Goal: Task Accomplishment & Management: Manage account settings

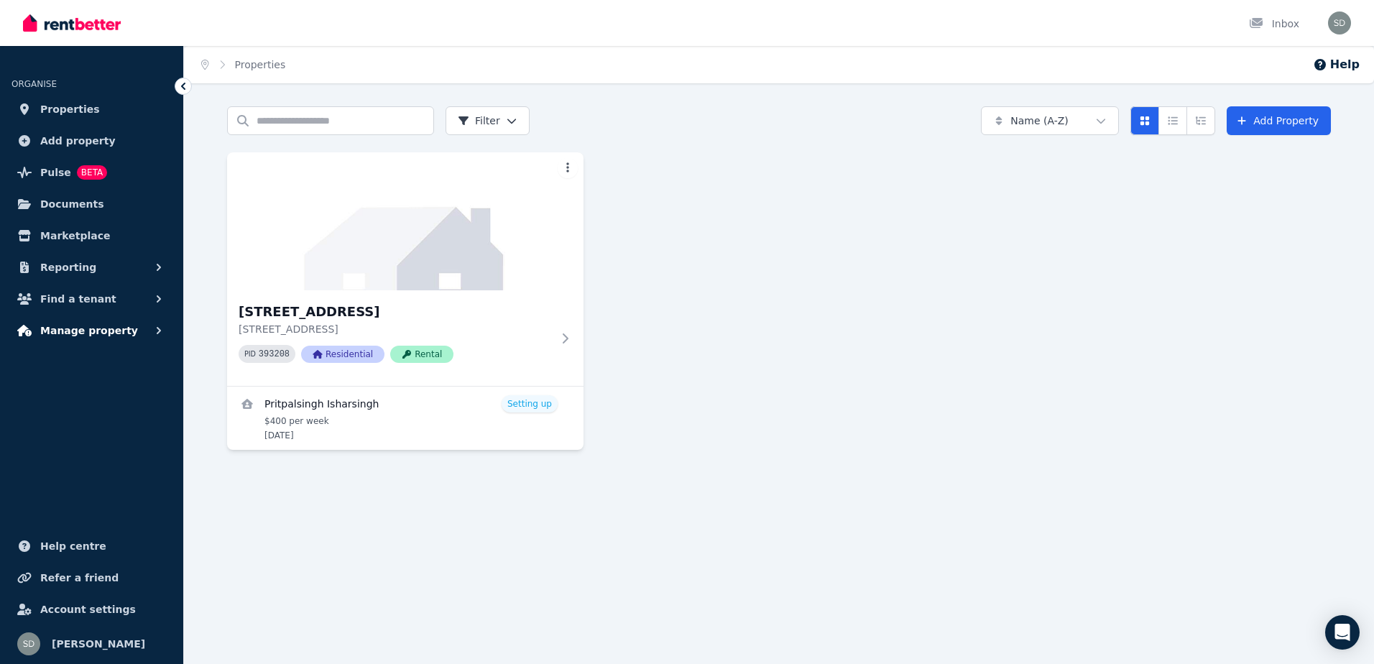
click at [72, 332] on span "Manage property" at bounding box center [89, 330] width 98 height 17
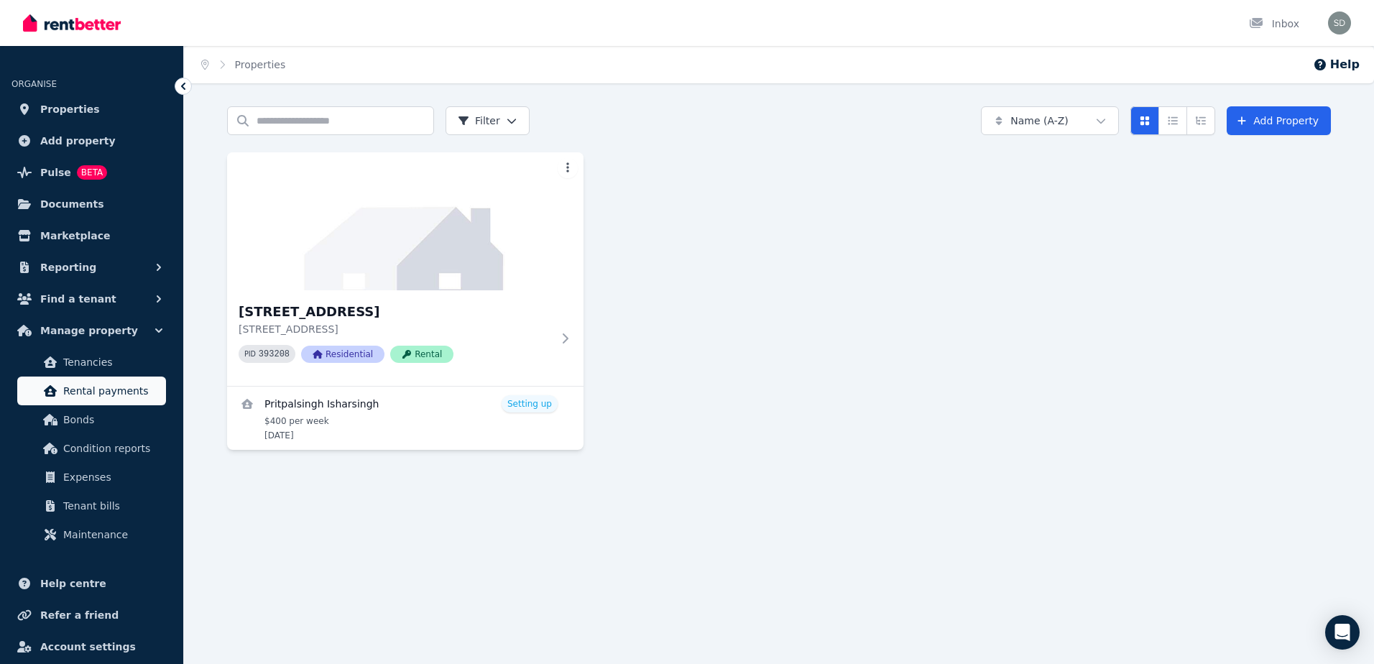
click at [100, 383] on span "Rental payments" at bounding box center [111, 390] width 97 height 17
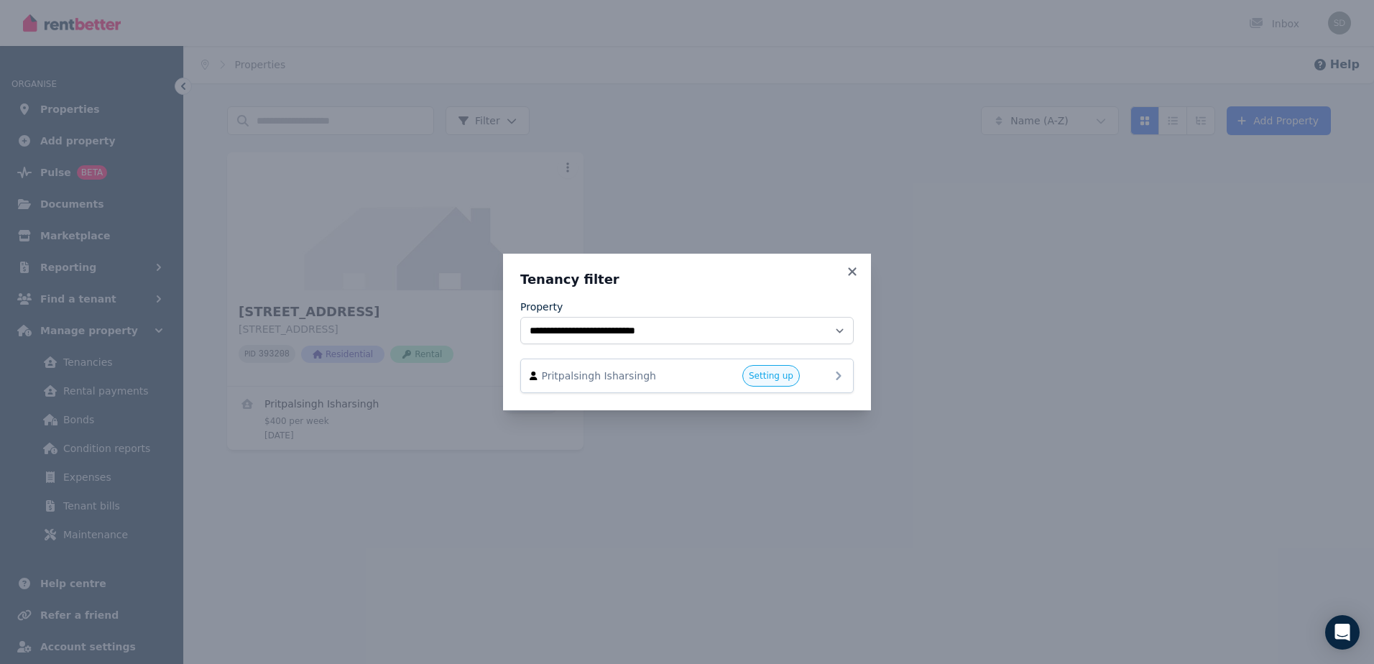
click at [830, 380] on icon at bounding box center [838, 375] width 17 height 17
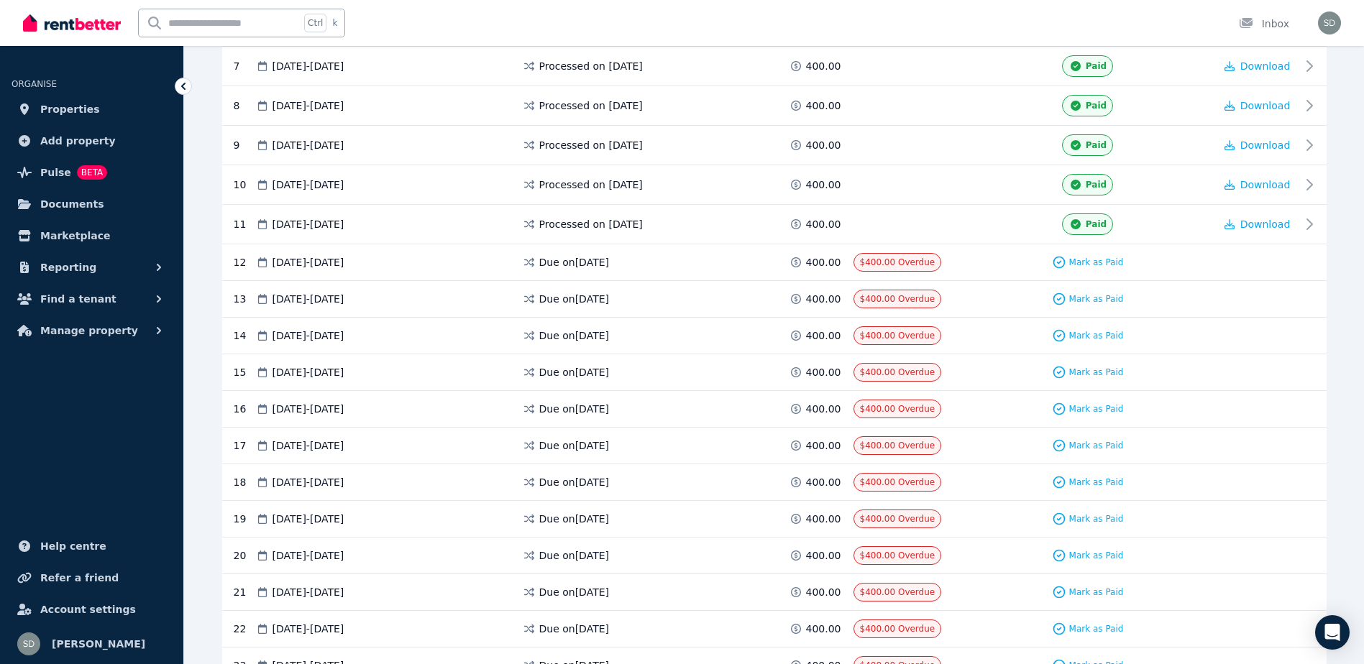
scroll to position [520, 0]
click at [1091, 224] on span "Paid" at bounding box center [1095, 225] width 21 height 12
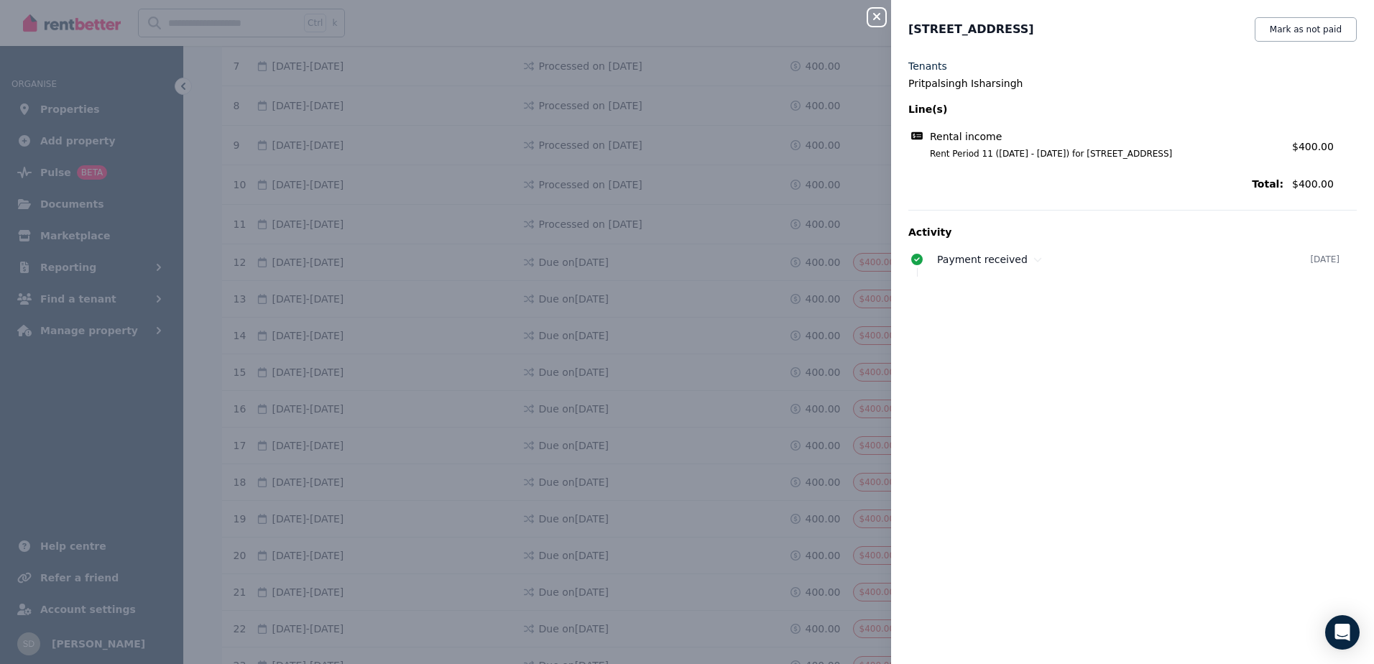
click at [878, 15] on icon "button" at bounding box center [876, 16] width 7 height 7
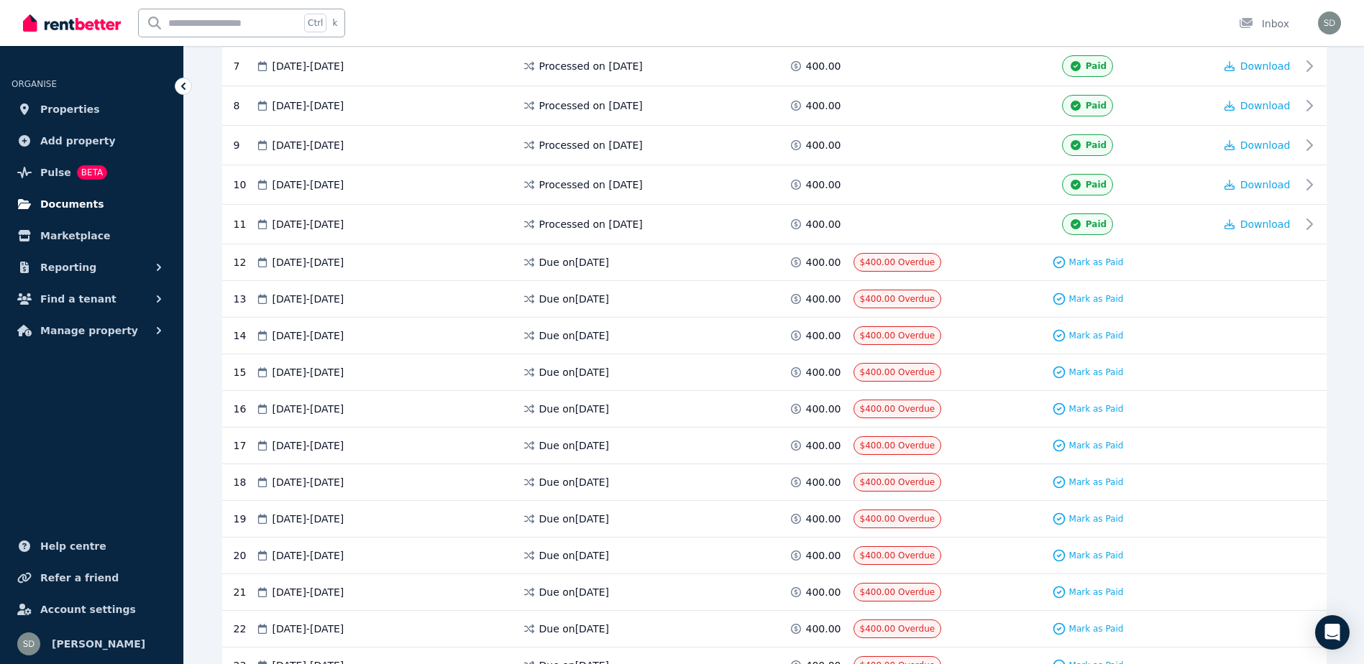
click at [68, 196] on span "Documents" at bounding box center [72, 204] width 64 height 17
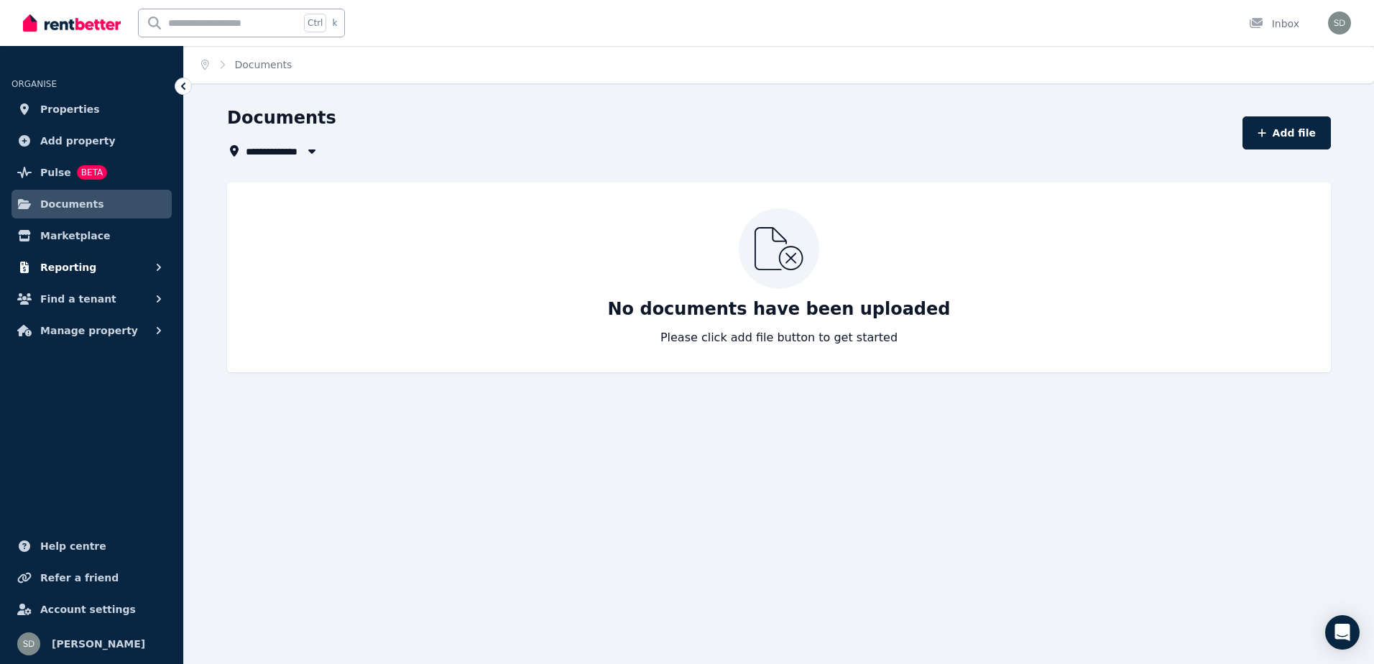
click at [81, 262] on span "Reporting" at bounding box center [68, 267] width 56 height 17
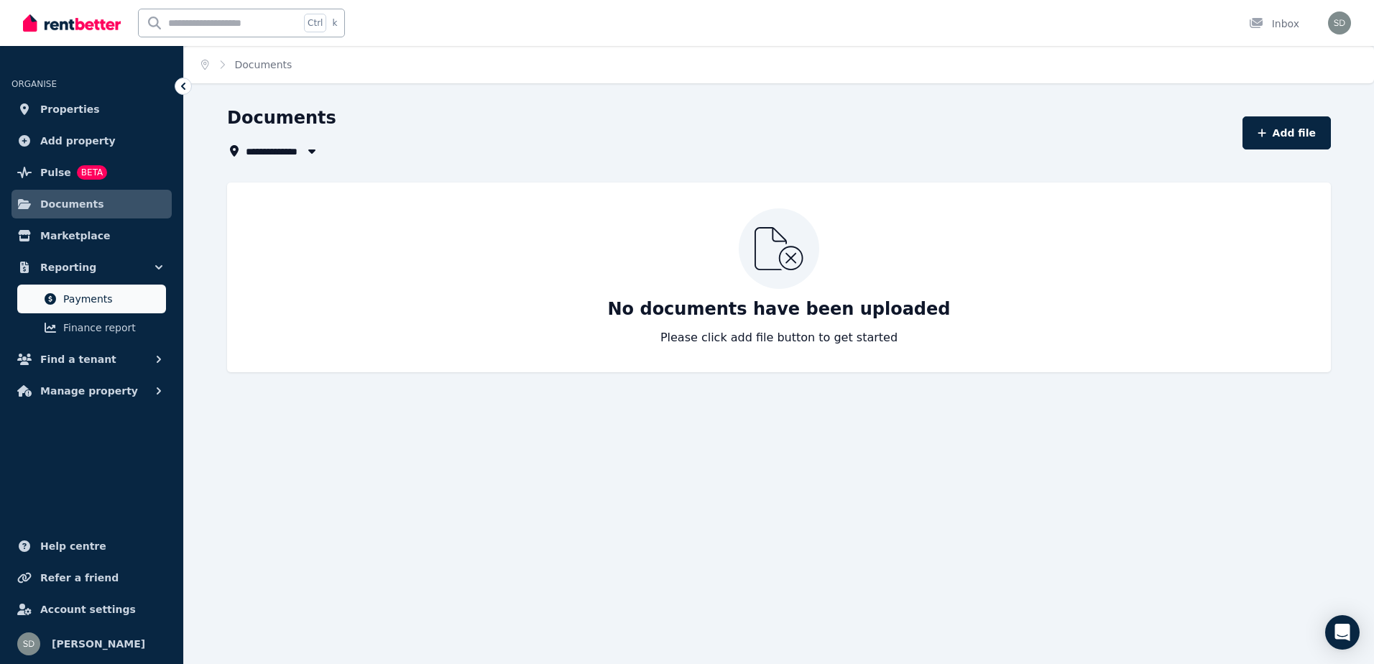
click at [96, 291] on span "Payments" at bounding box center [111, 298] width 97 height 17
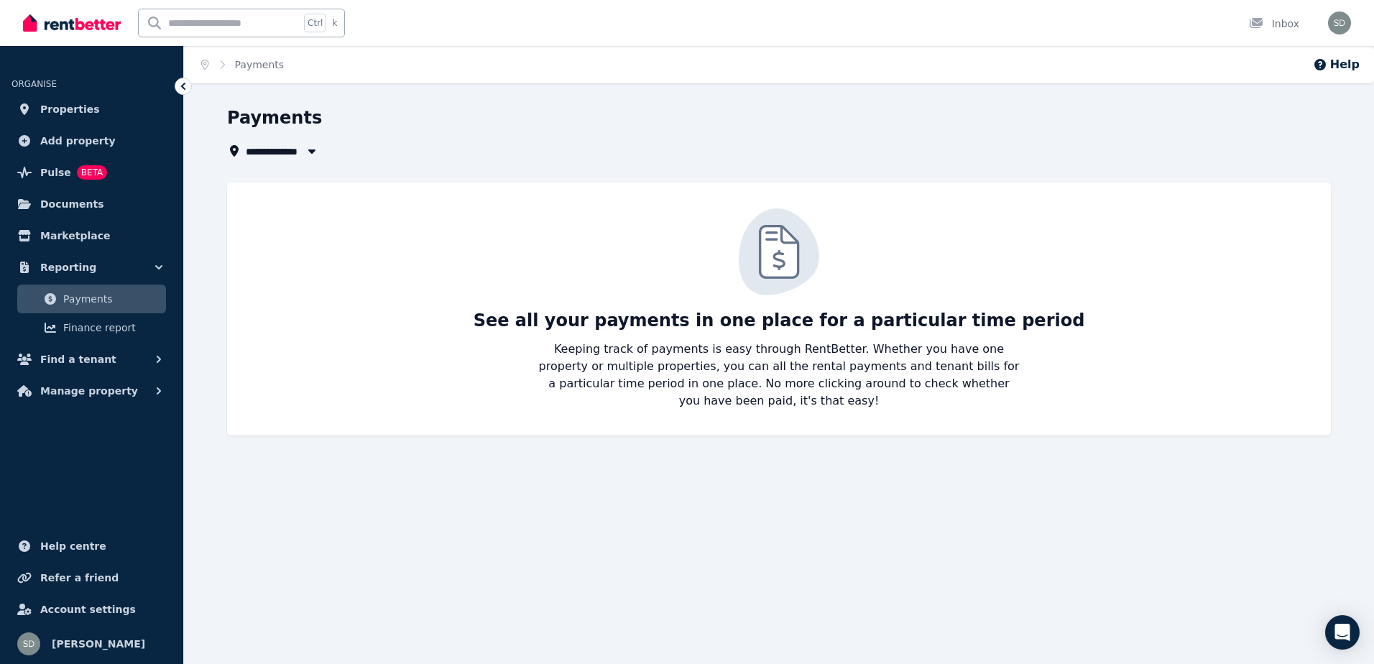
click at [96, 291] on span "Payments" at bounding box center [111, 298] width 97 height 17
click at [313, 149] on icon "button" at bounding box center [312, 151] width 14 height 12
click at [313, 211] on span "[STREET_ADDRESS]" at bounding box center [326, 204] width 145 height 14
type input "**********"
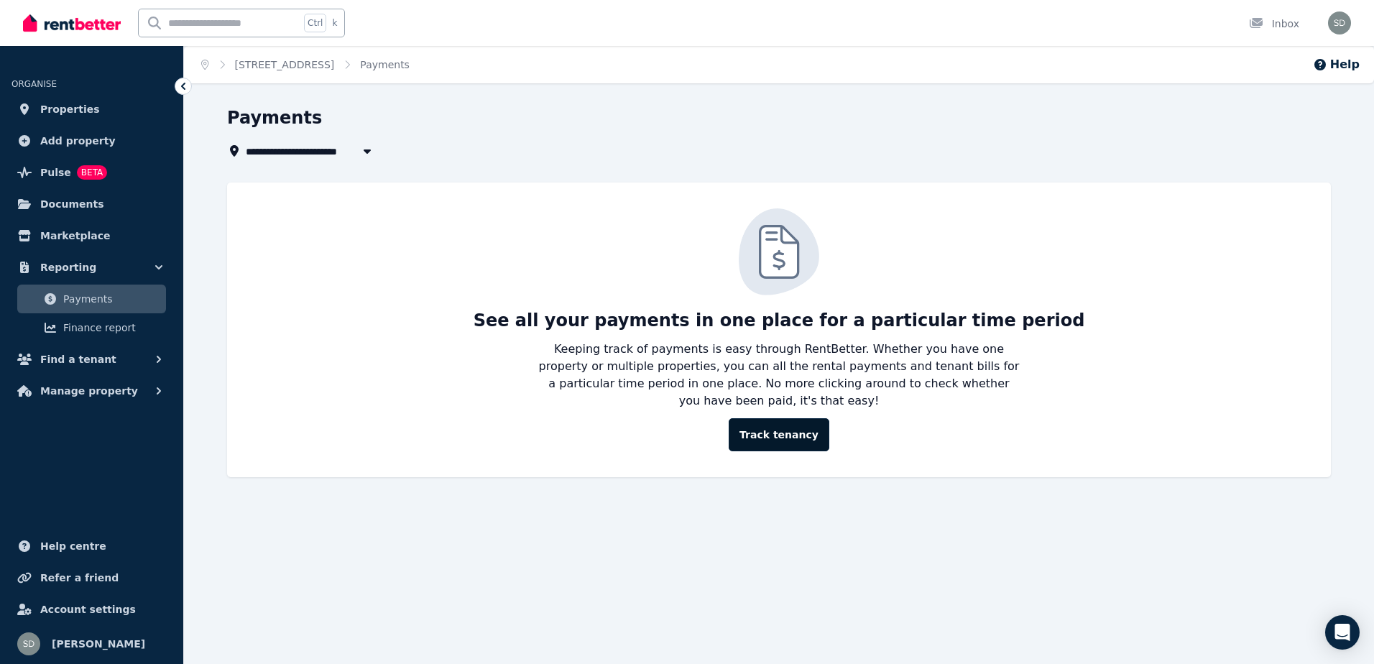
click at [755, 428] on link "Track tenancy" at bounding box center [779, 434] width 101 height 33
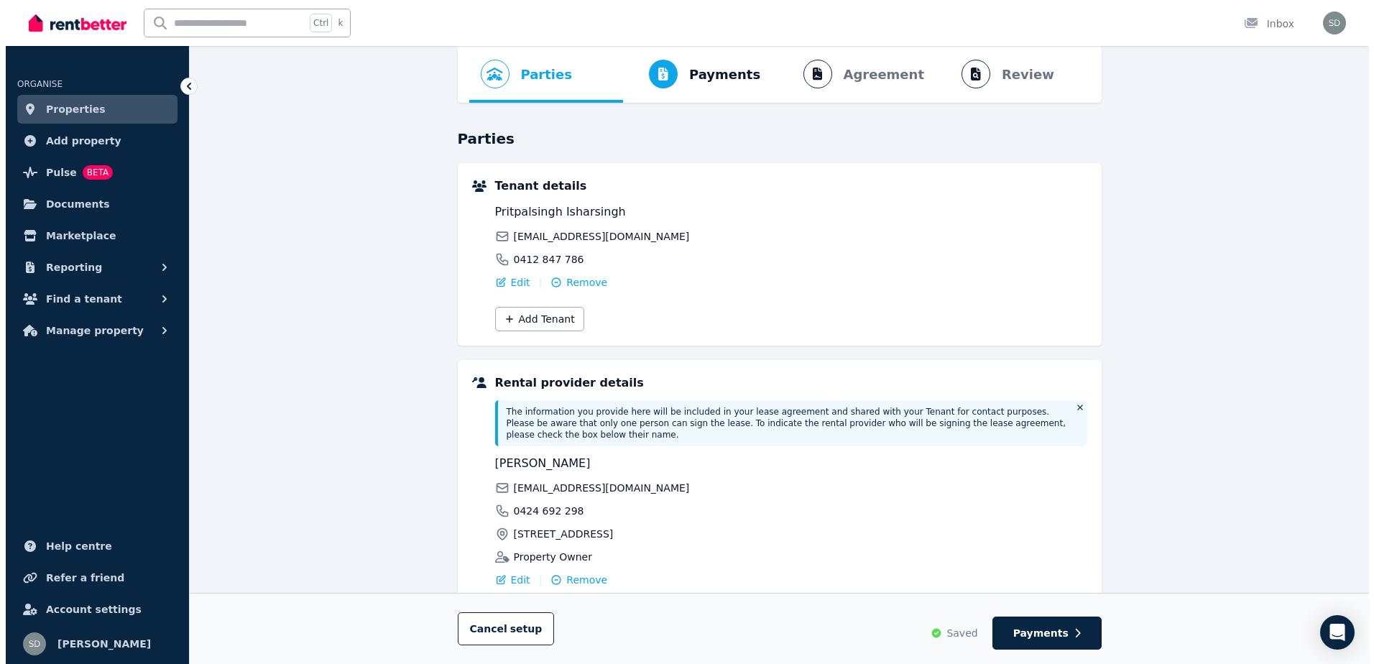
scroll to position [169, 0]
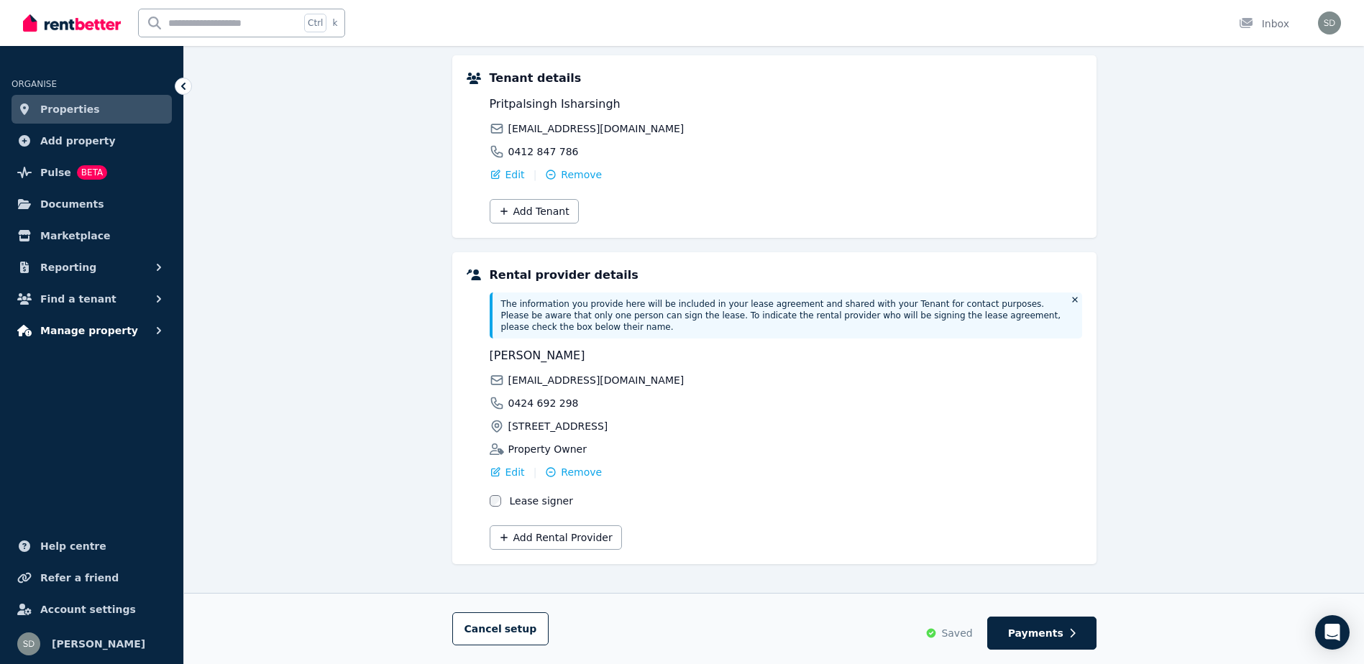
click at [95, 329] on span "Manage property" at bounding box center [89, 330] width 98 height 17
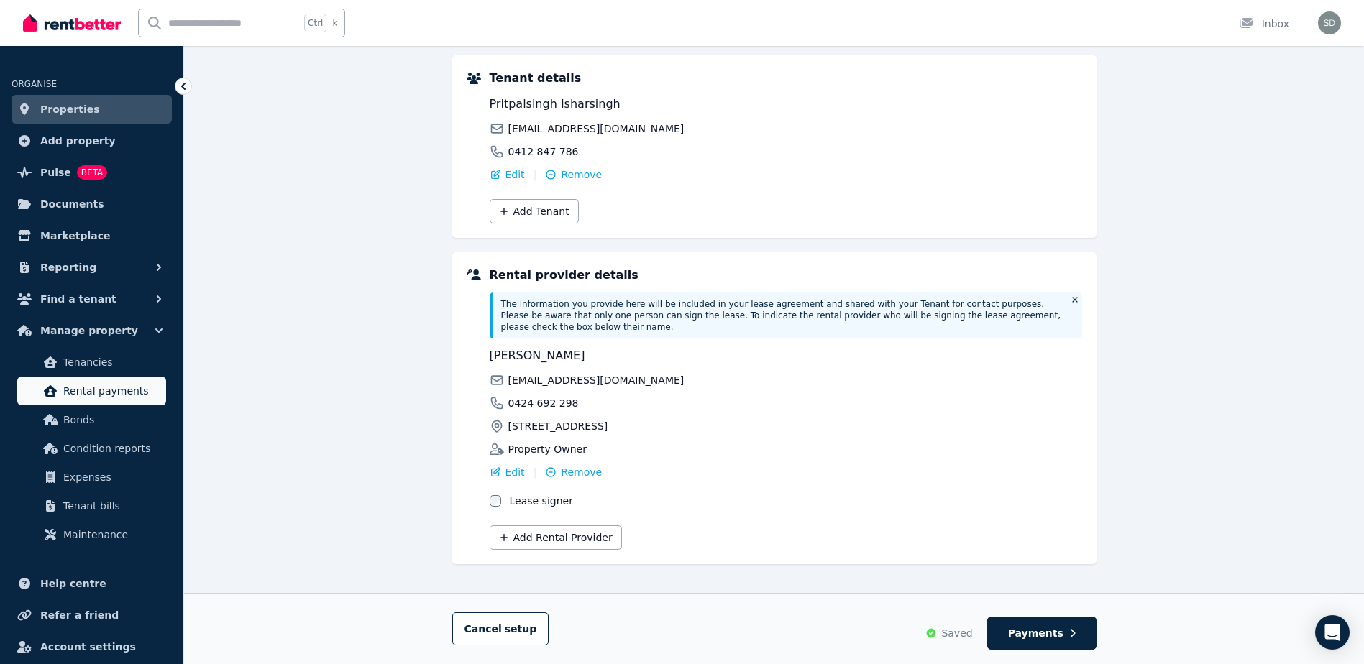
click at [104, 398] on span "Rental payments" at bounding box center [111, 390] width 97 height 17
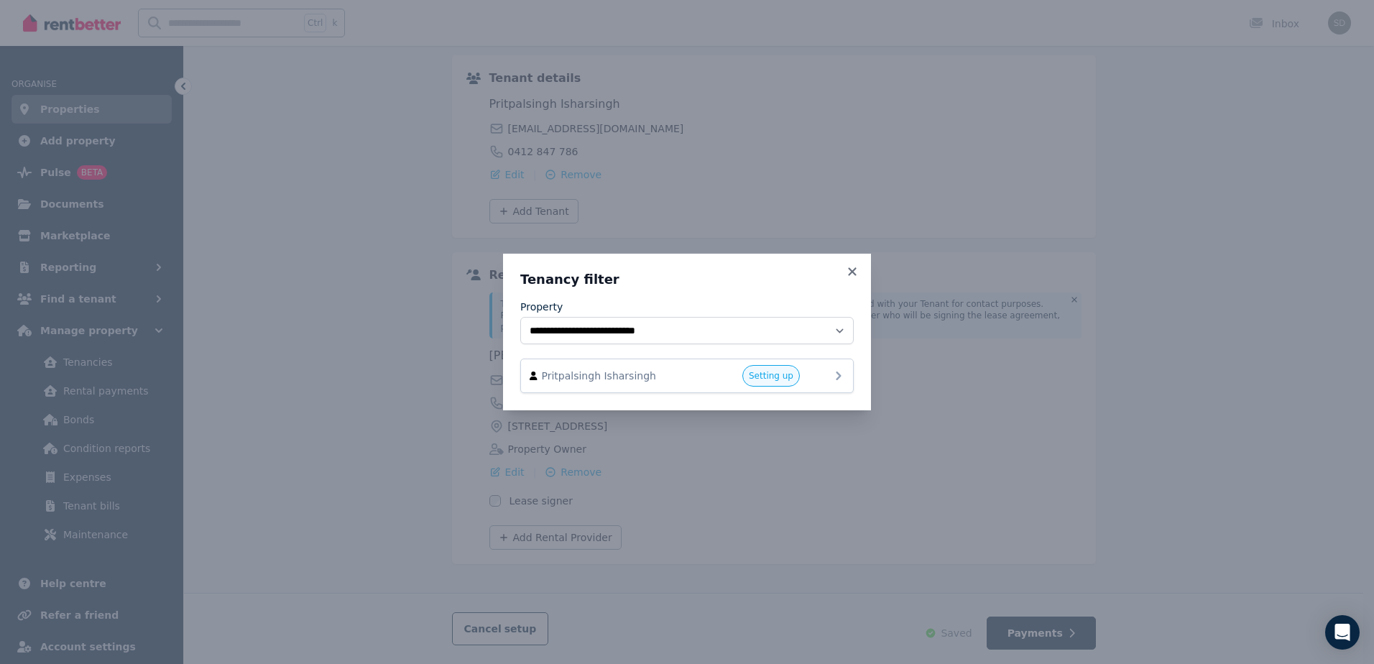
click at [772, 375] on span "Setting up" at bounding box center [771, 376] width 45 height 12
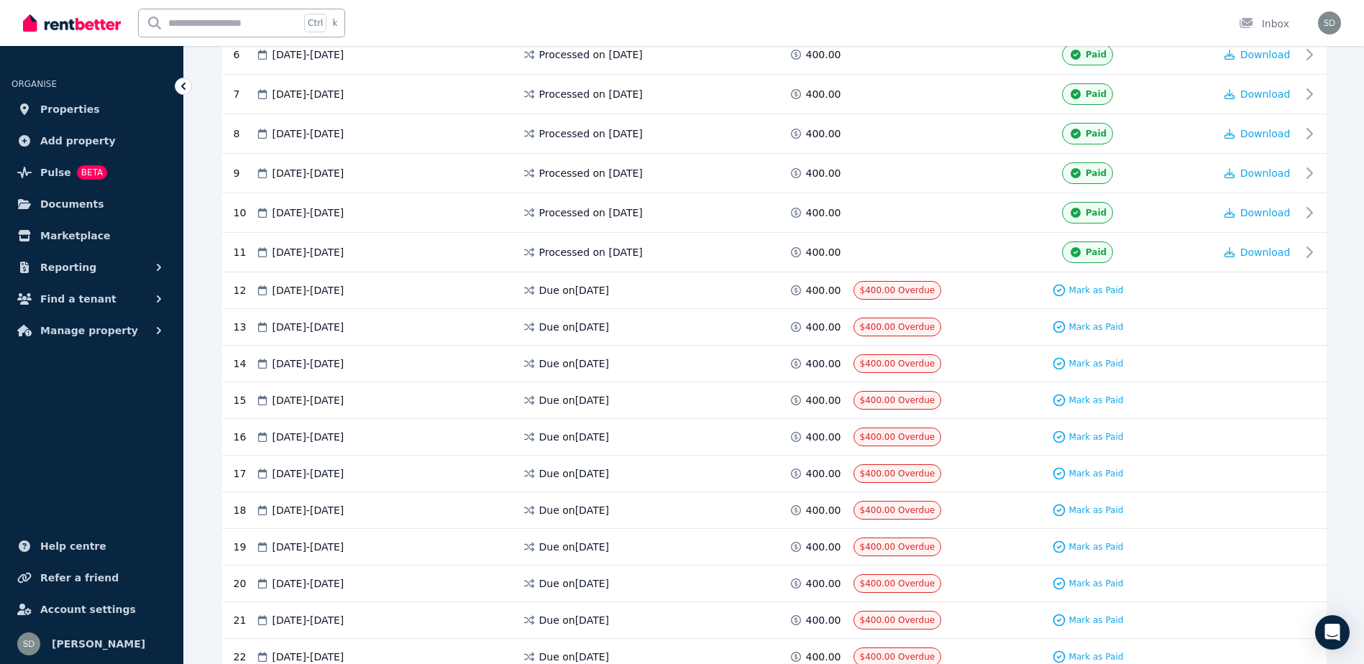
scroll to position [492, 0]
click at [579, 241] on div "Processed on [DATE]" at bounding box center [655, 252] width 267 height 22
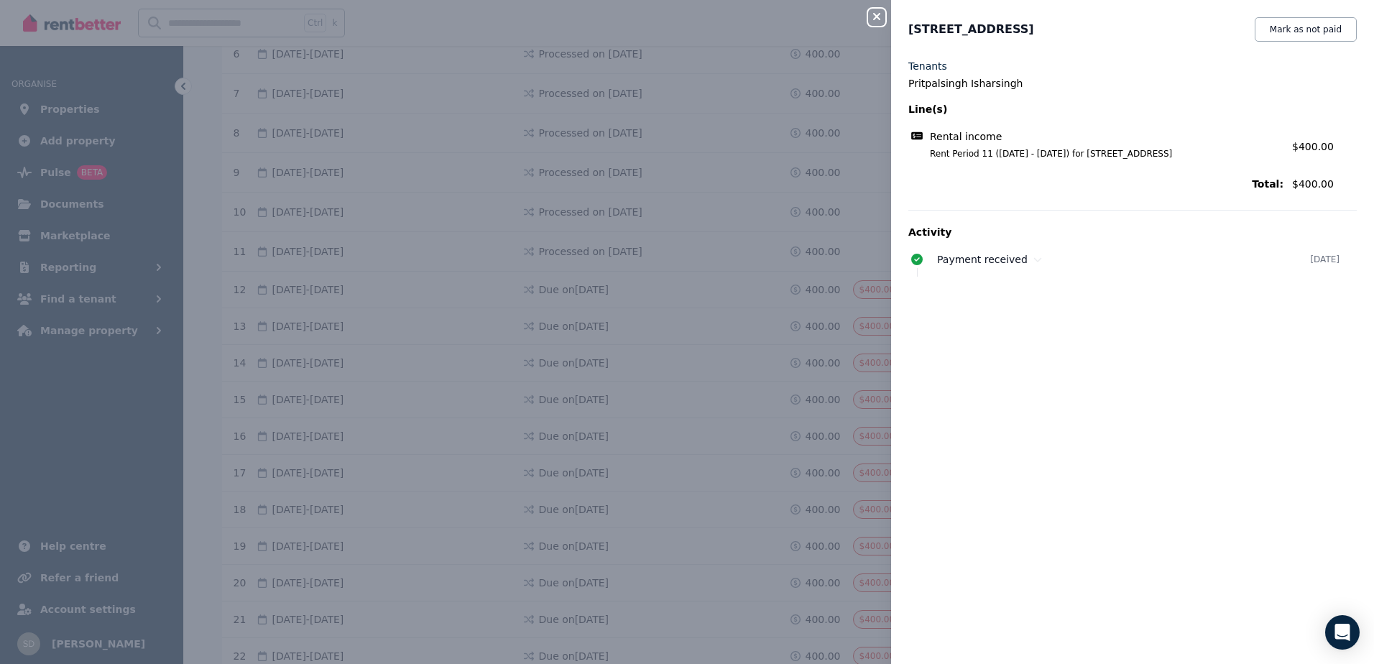
click at [875, 18] on icon "button" at bounding box center [876, 17] width 17 height 12
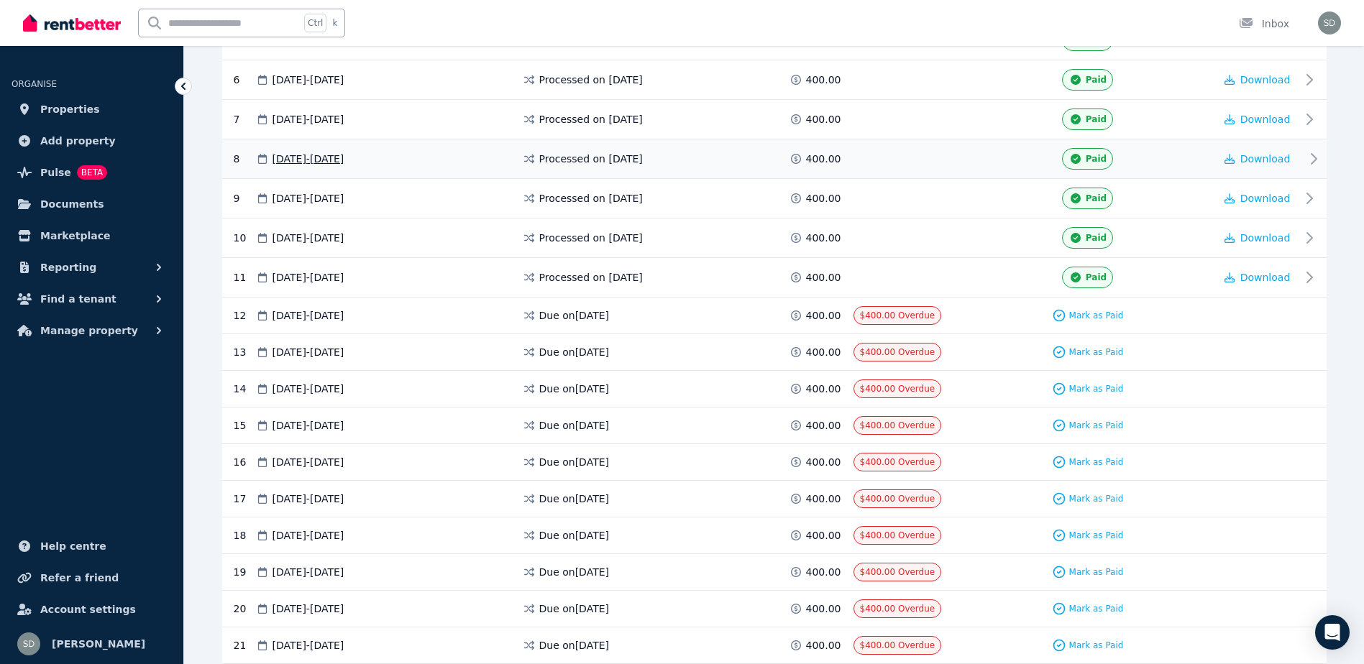
scroll to position [467, 0]
click at [120, 334] on button "Manage property" at bounding box center [92, 330] width 160 height 29
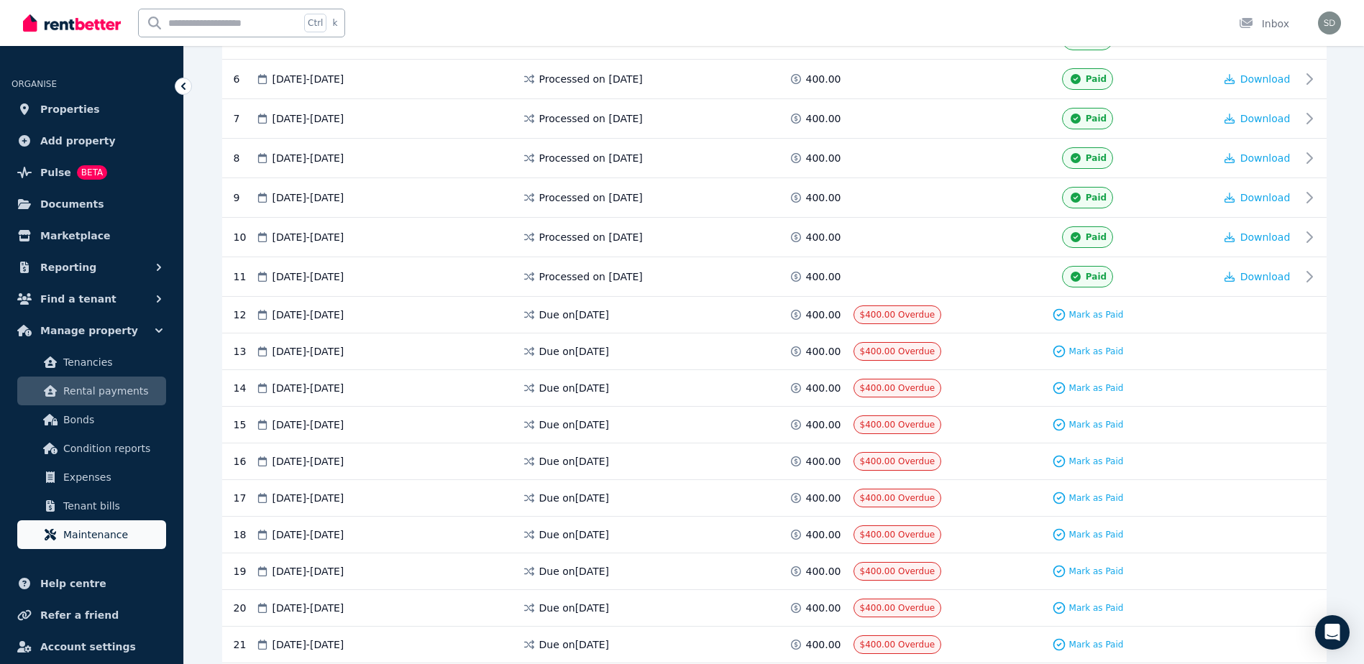
click at [131, 533] on span "Maintenance" at bounding box center [111, 534] width 97 height 17
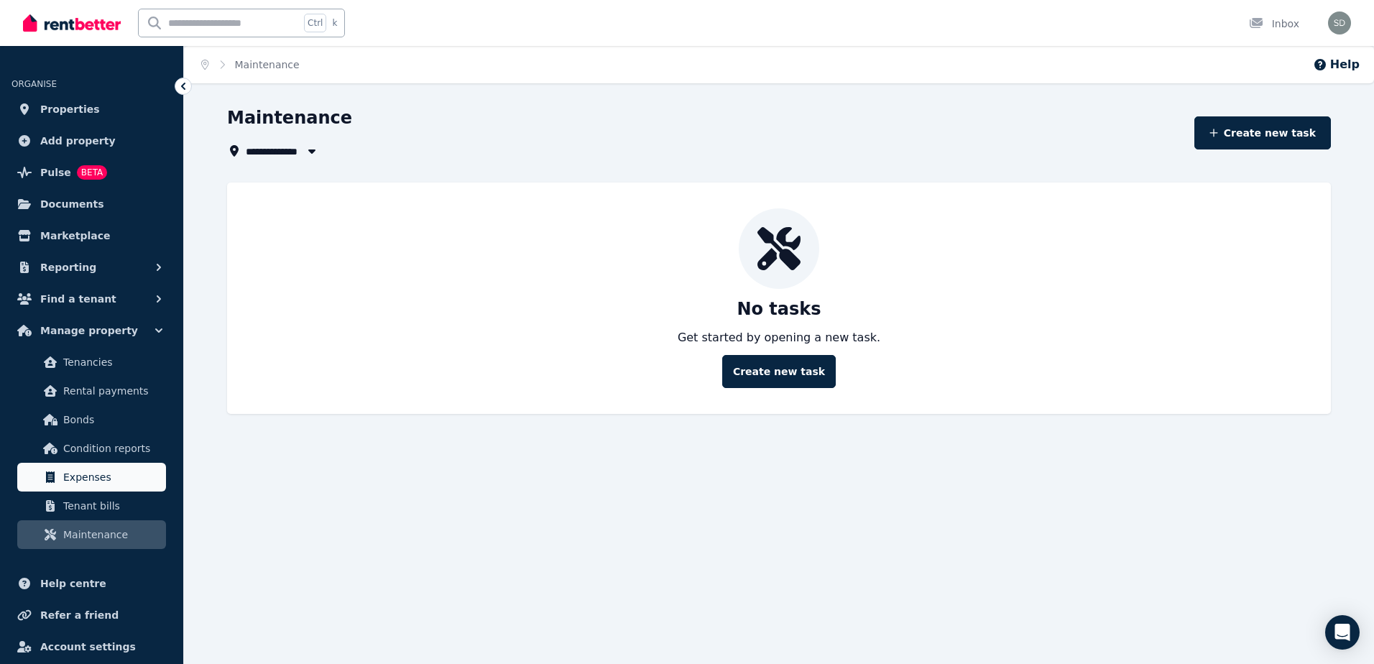
click at [83, 480] on span "Expenses" at bounding box center [111, 477] width 97 height 17
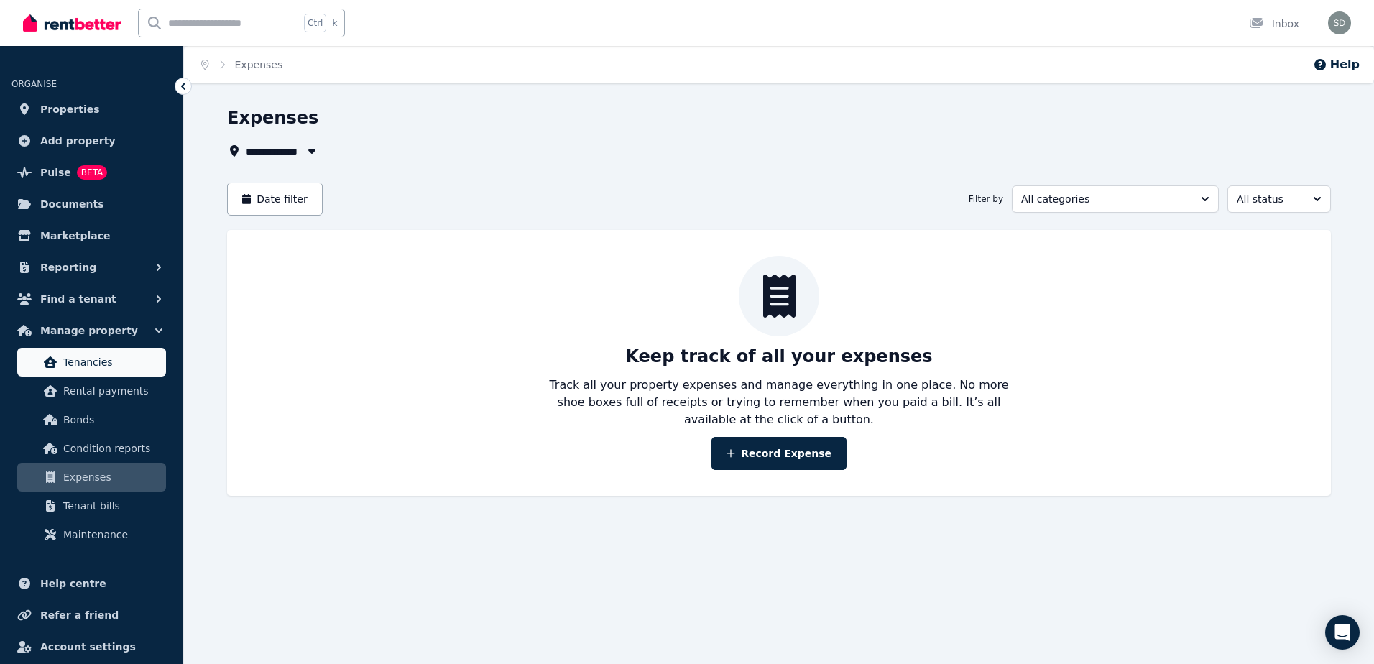
click at [82, 369] on span "Tenancies" at bounding box center [111, 362] width 97 height 17
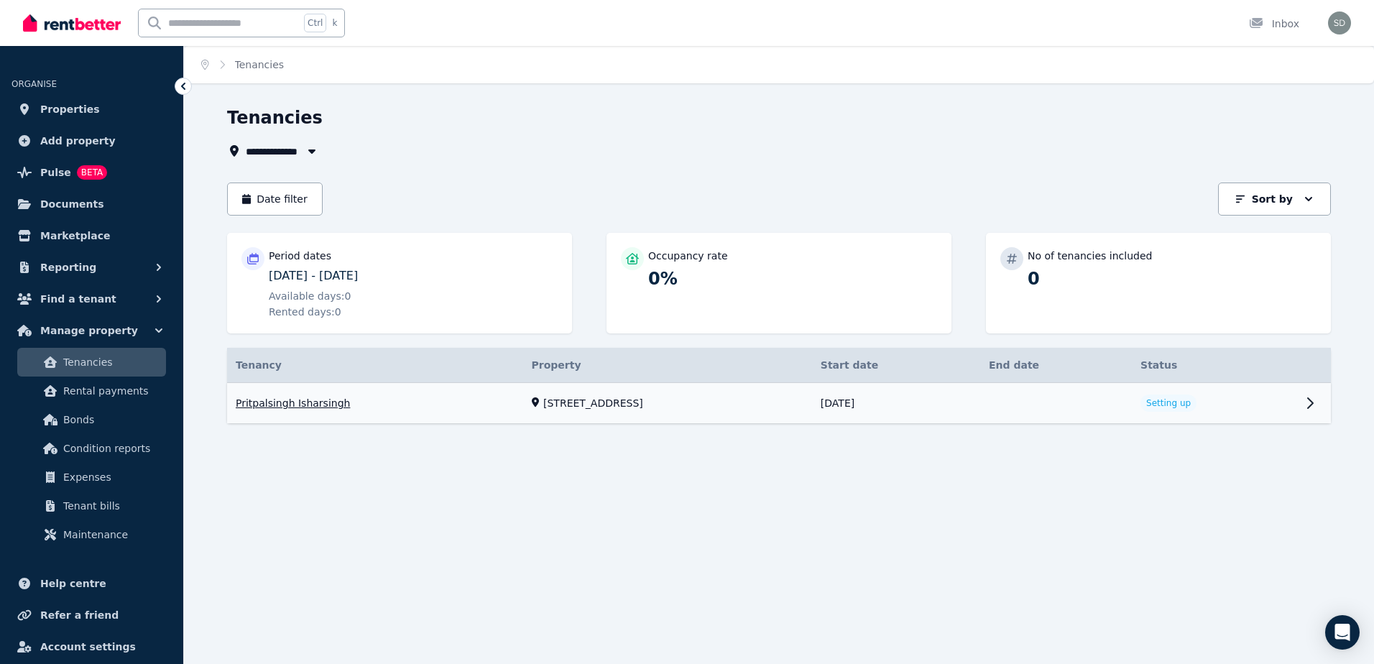
click at [1305, 404] on link "View property details" at bounding box center [779, 403] width 1104 height 41
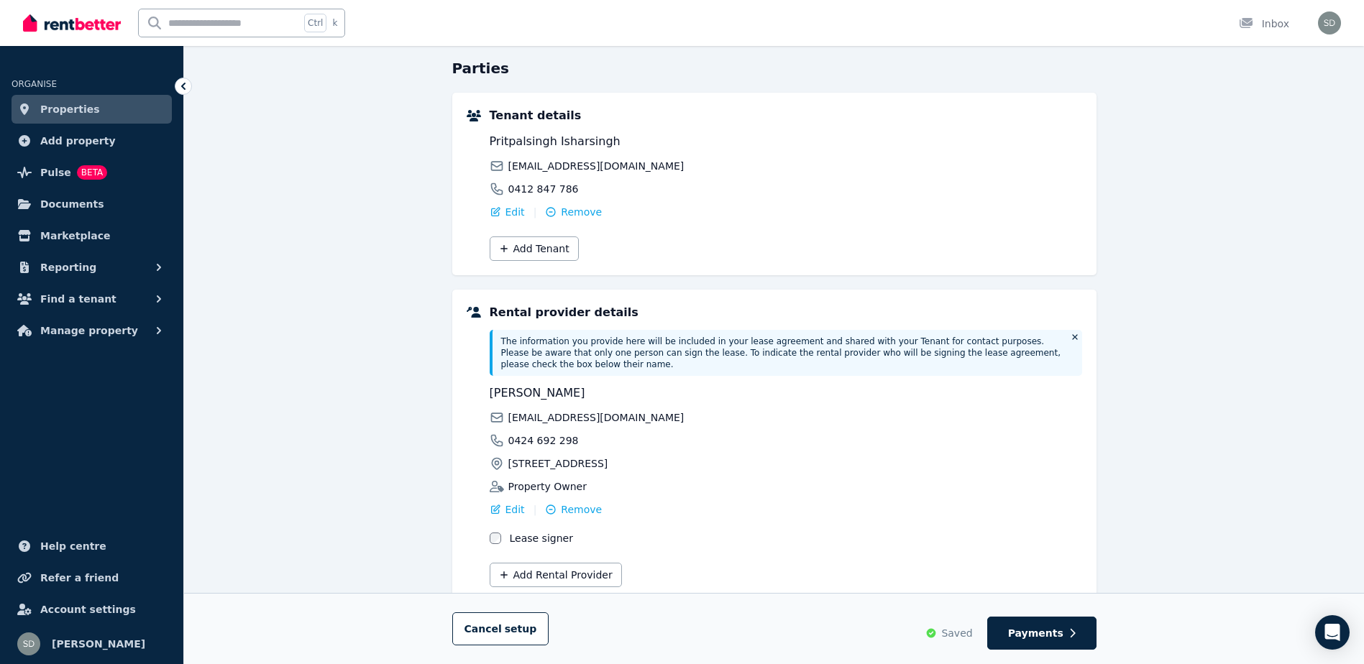
scroll to position [169, 0]
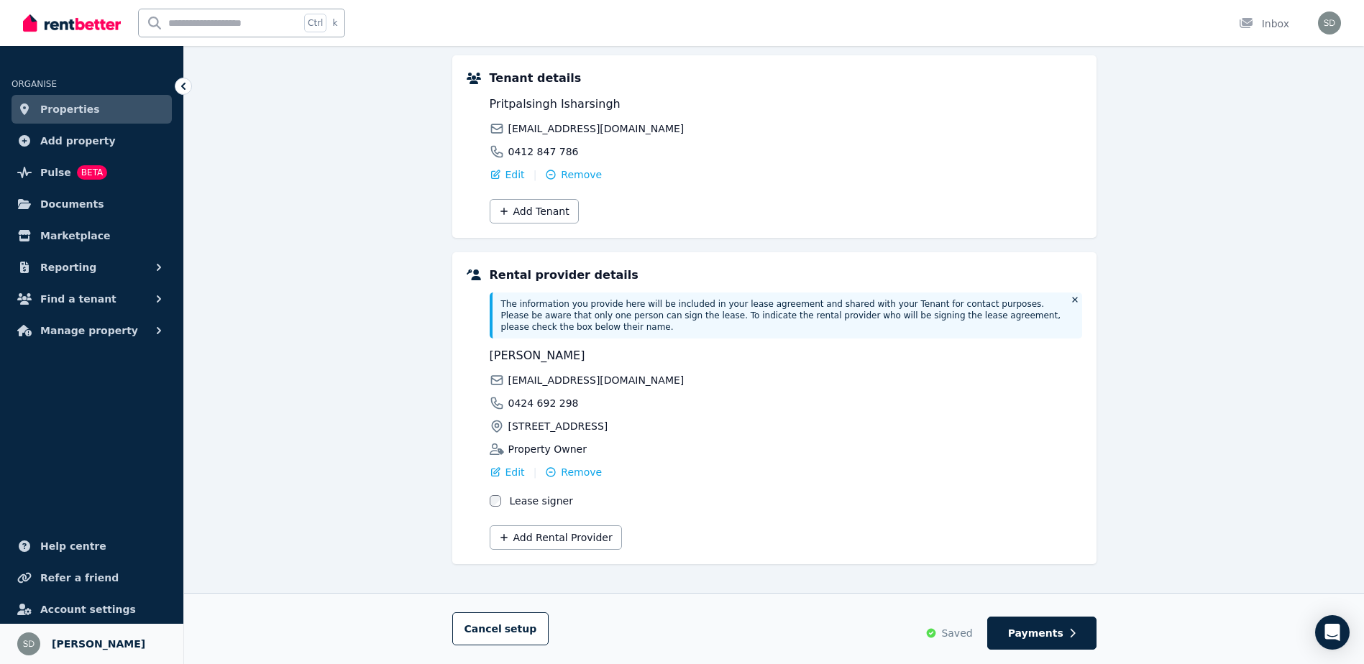
click at [116, 648] on span "[PERSON_NAME]" at bounding box center [98, 643] width 93 height 17
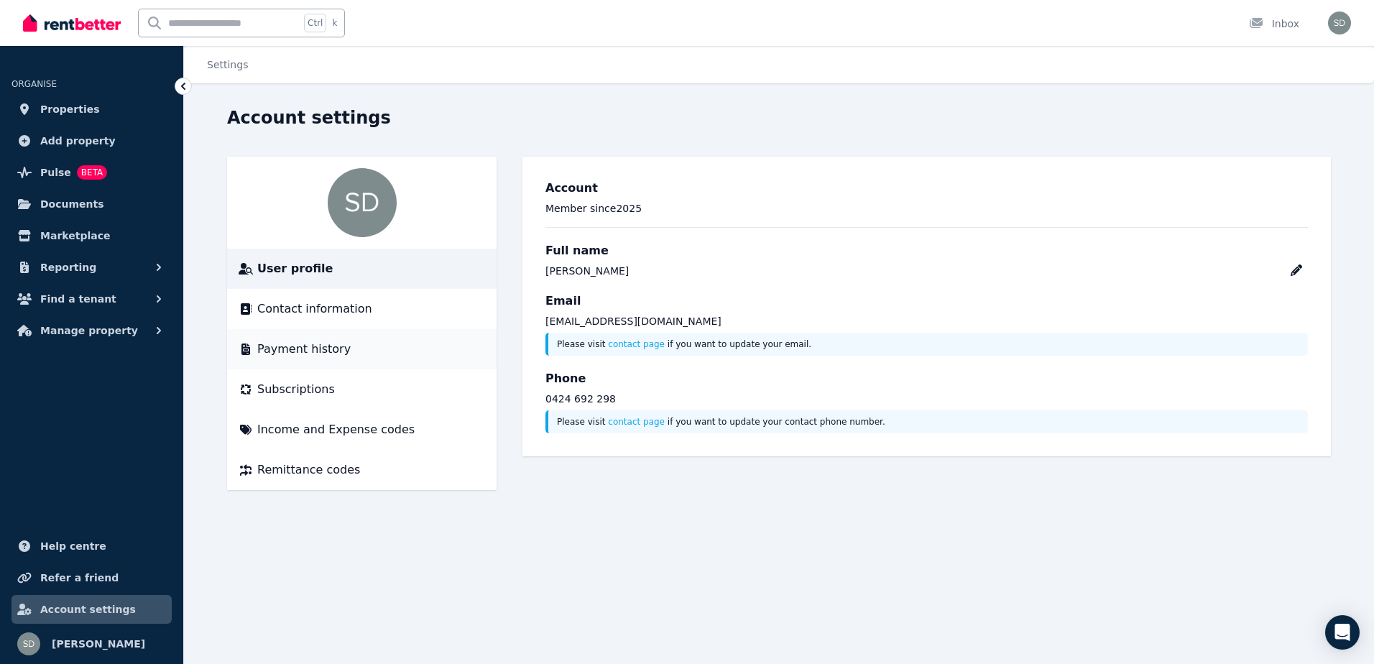
click at [306, 353] on span "Payment history" at bounding box center [303, 349] width 93 height 17
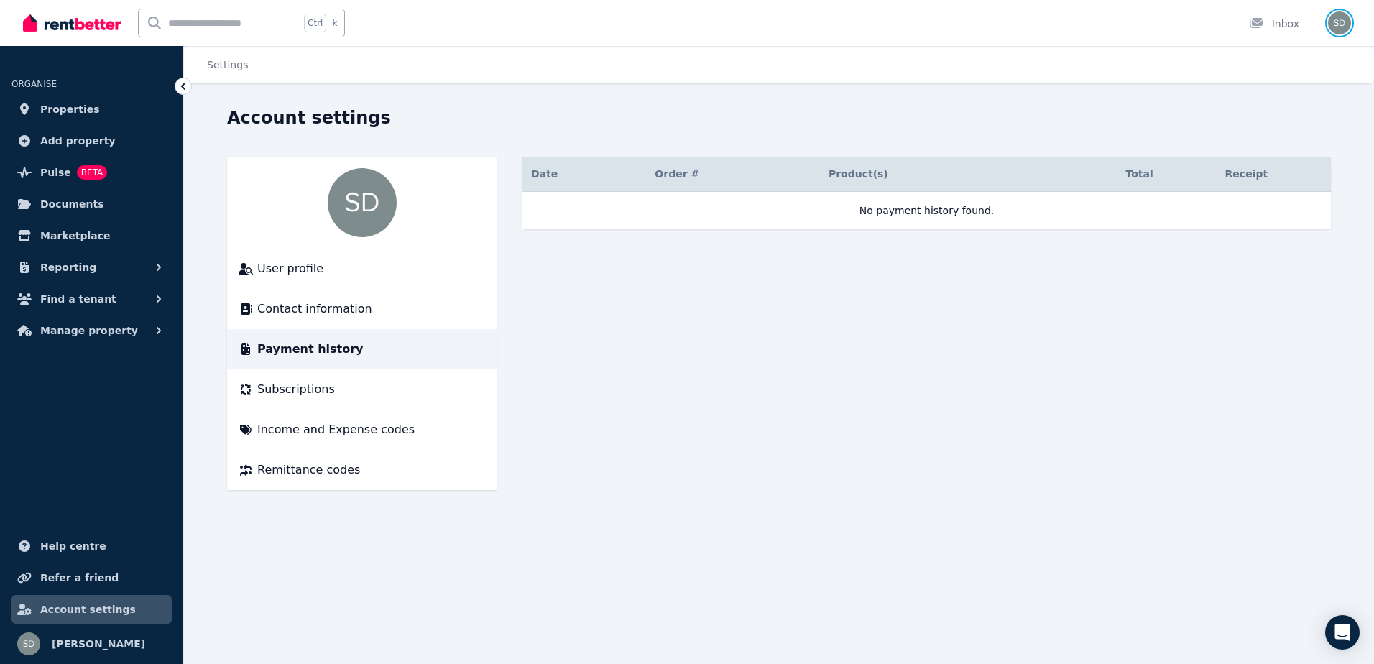
click at [1343, 28] on img "button" at bounding box center [1339, 23] width 23 height 23
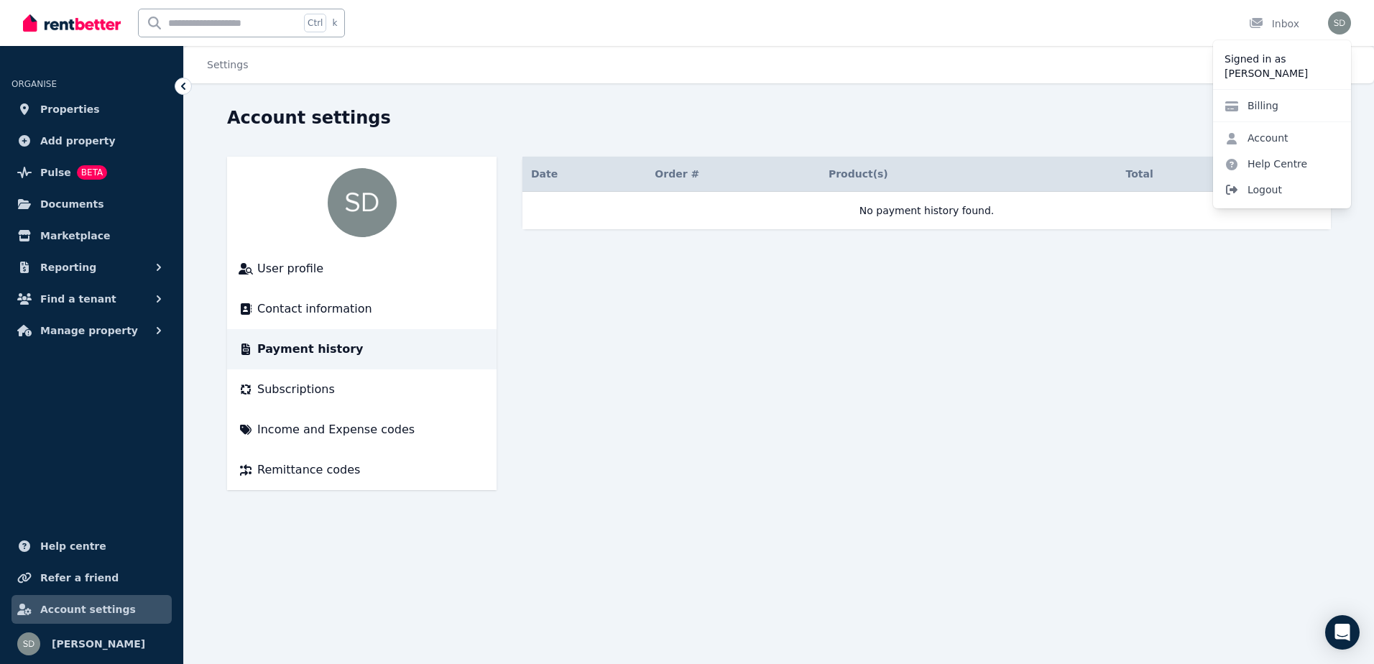
click at [1261, 195] on span "Logout" at bounding box center [1282, 190] width 138 height 26
